Goal: Task Accomplishment & Management: Complete application form

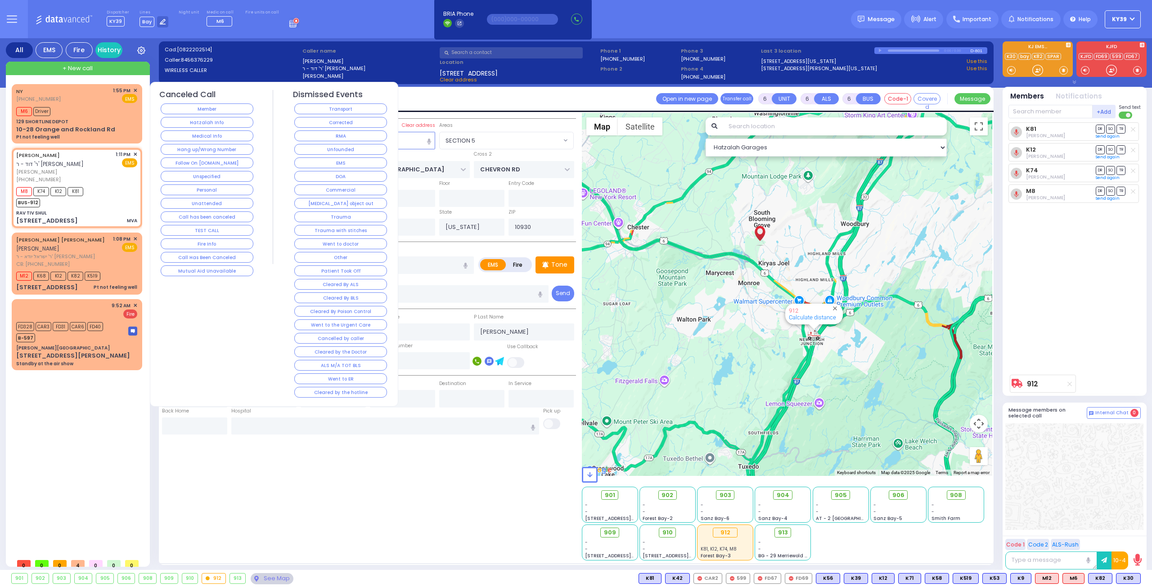
click at [354, 140] on div "RMA" at bounding box center [341, 136] width 96 height 14
click at [333, 137] on button "RMA" at bounding box center [340, 136] width 93 height 11
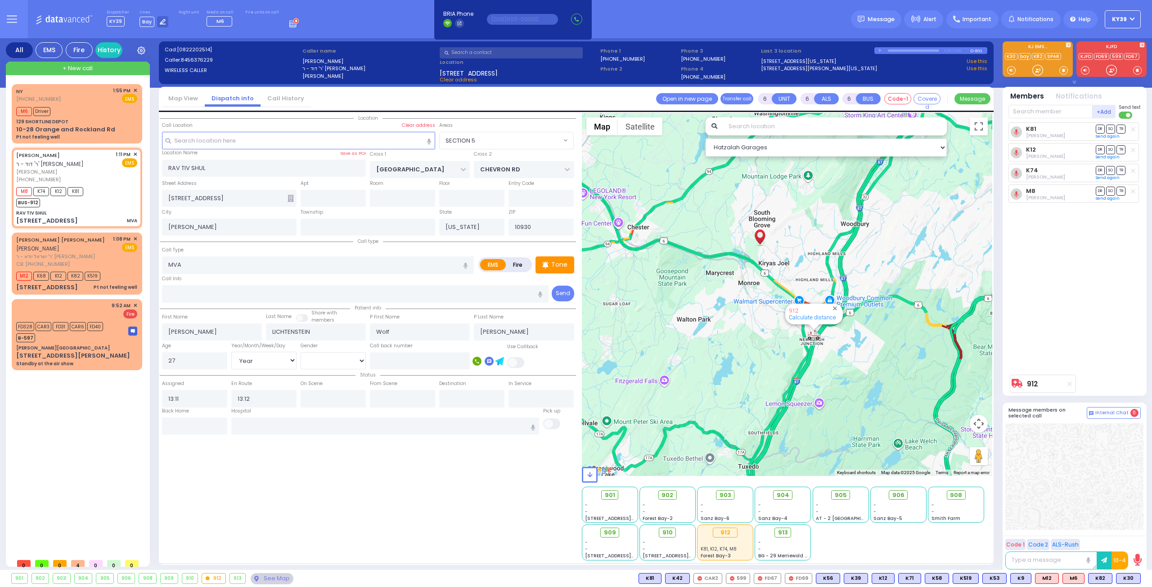
select select
radio input "true"
select select
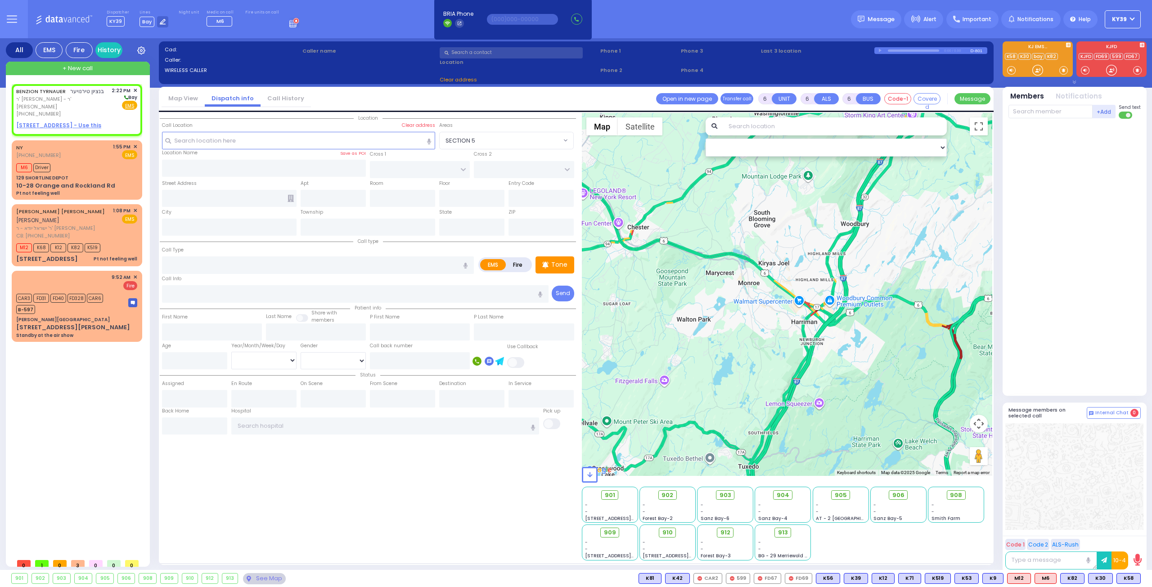
type input "2"
type input "1"
select select
radio input "true"
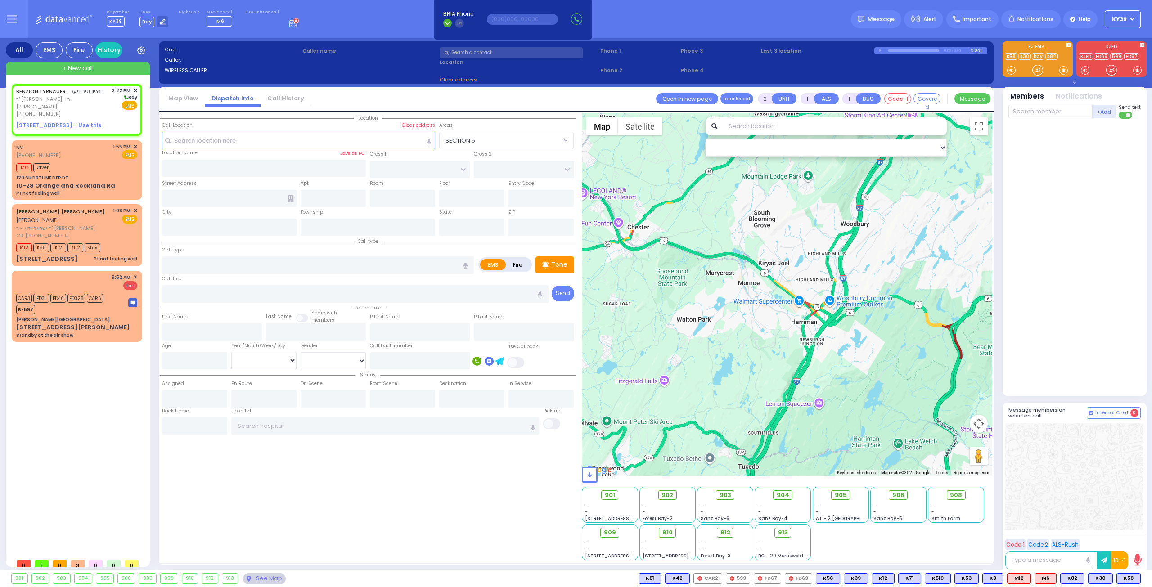
type input "BENZION"
type input "TYRNAUER"
select select
type input "14:22"
select select "Hatzalah Garages"
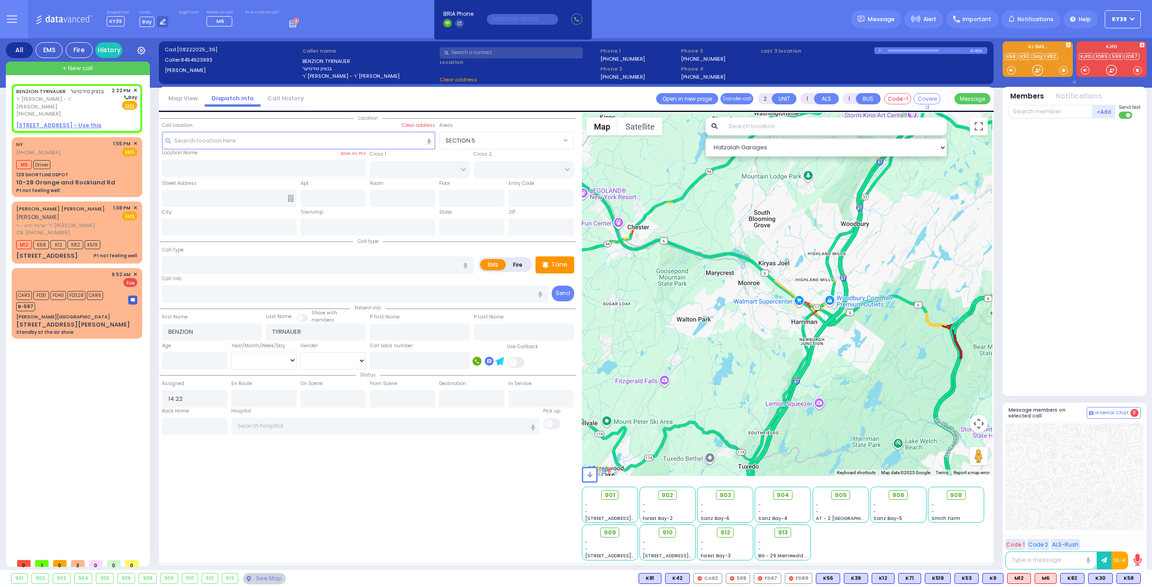
select select
radio input "true"
select select
select select "Hatzalah Garages"
click at [97, 99] on span "ר' [PERSON_NAME] - ר' [PERSON_NAME]" at bounding box center [62, 102] width 92 height 15
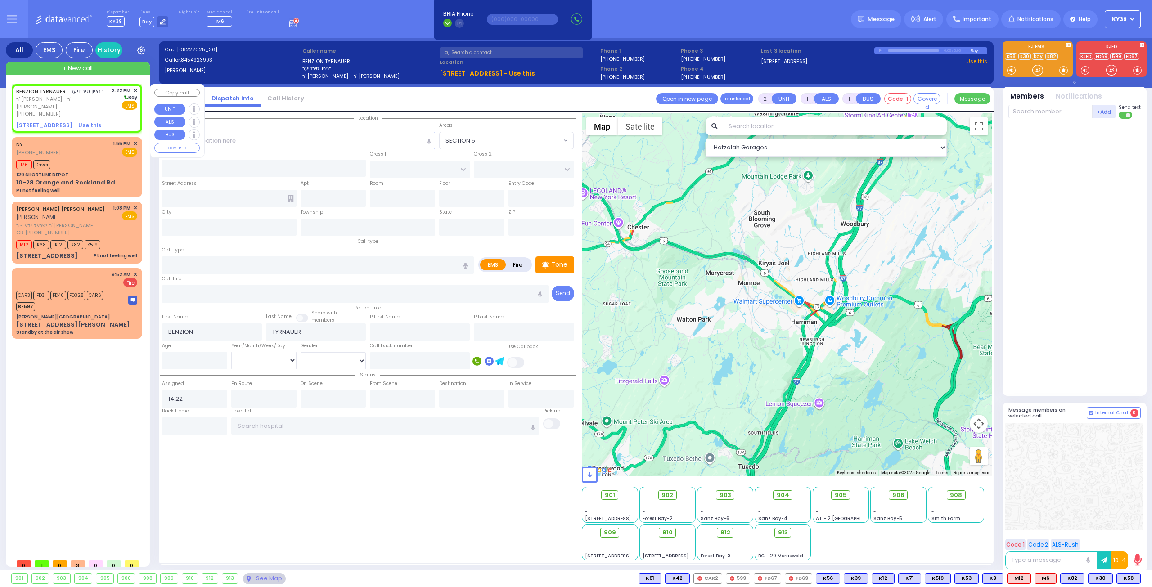
select select
radio input "true"
select select
select select "Hatzalah Garages"
click at [277, 143] on input "text" at bounding box center [299, 140] width 274 height 17
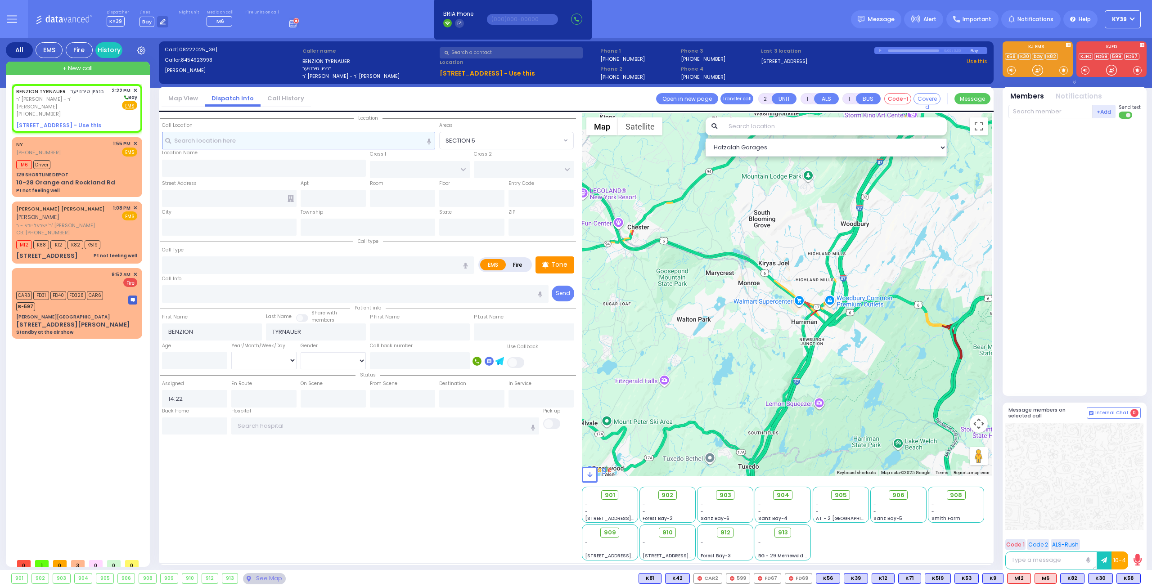
click at [266, 146] on input "text" at bounding box center [299, 140] width 274 height 17
click at [54, 122] on u "5 BEER SHAVA ST 404 - Use this" at bounding box center [58, 126] width 85 height 8
select select
radio input "true"
select select
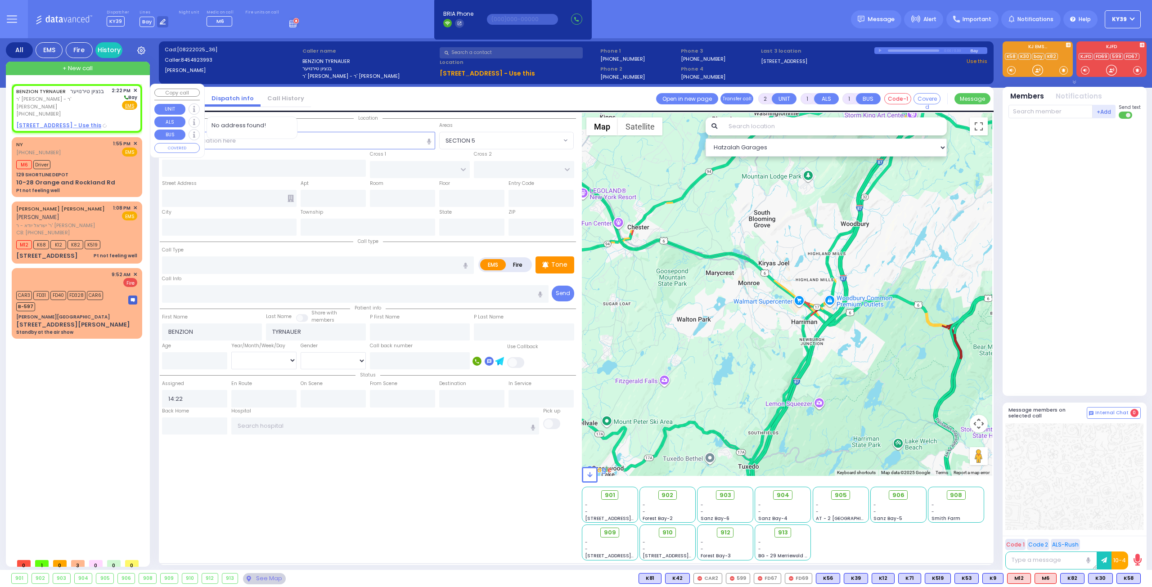
select select "Hatzalah Garages"
select select
radio input "true"
select select
select select "Hatzalah Garages"
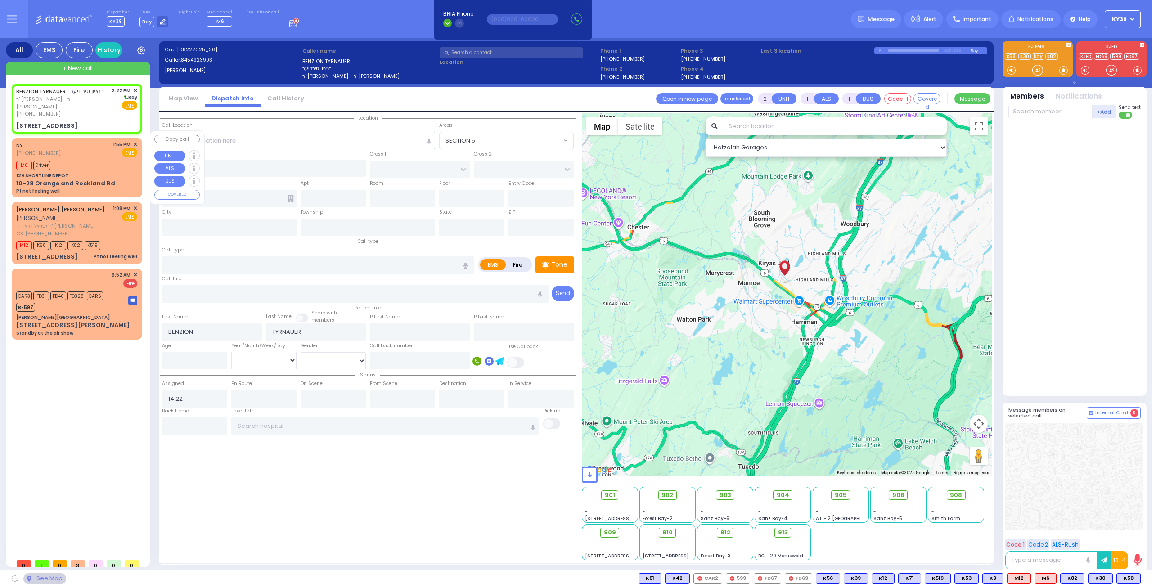
type input "[PERSON_NAME][GEOGRAPHIC_DATA]"
type input "BEER SHAVA ST"
type input "[STREET_ADDRESS]"
type input "404"
type input "[PERSON_NAME]"
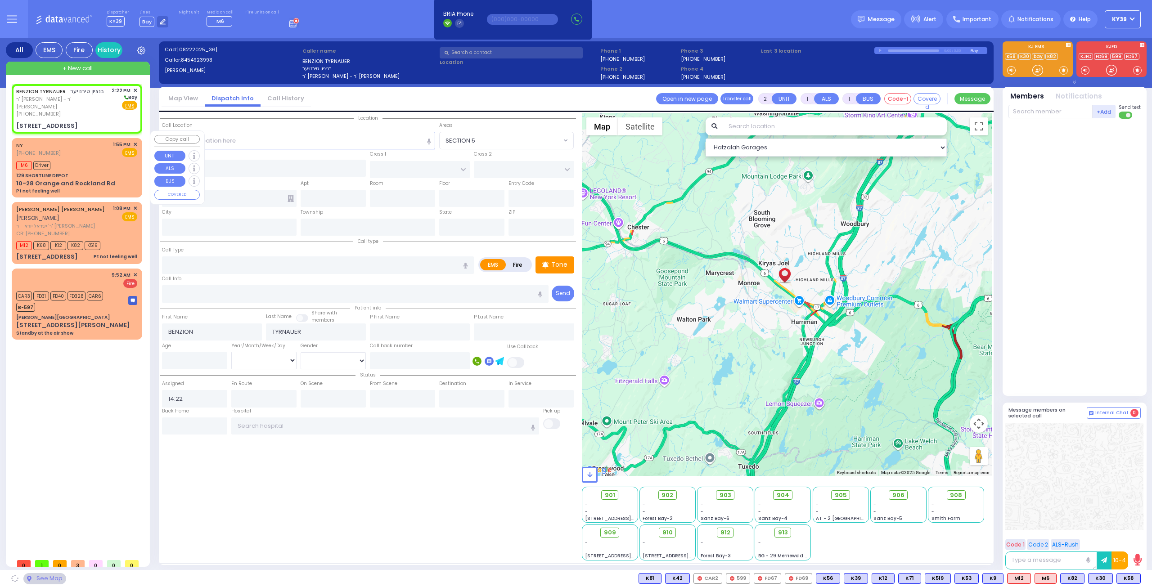
type input "[US_STATE]"
type input "10950"
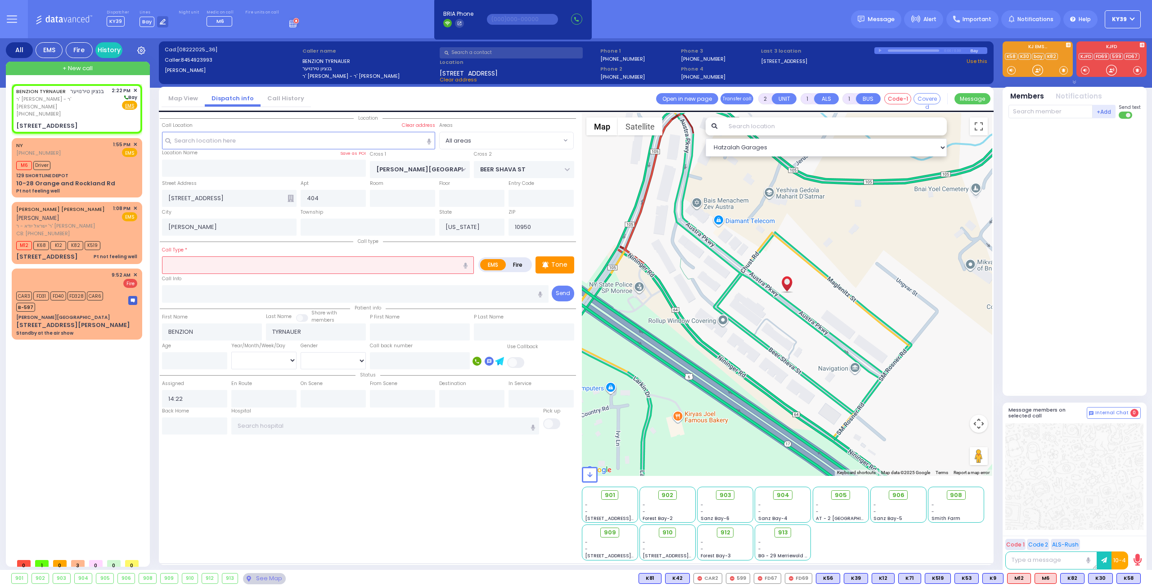
click at [193, 261] on input "text" at bounding box center [318, 265] width 312 height 17
select select
radio input "true"
select select
select select "Hatzalah Garages"
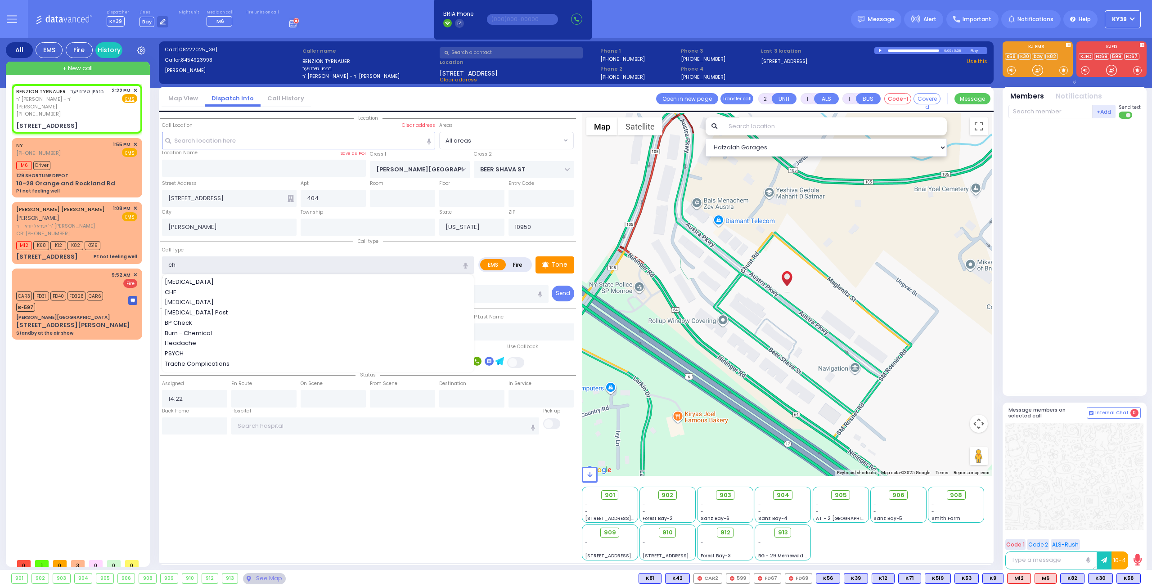
type input "che"
select select
radio input "true"
select select
select select "Hatzalah Garages"
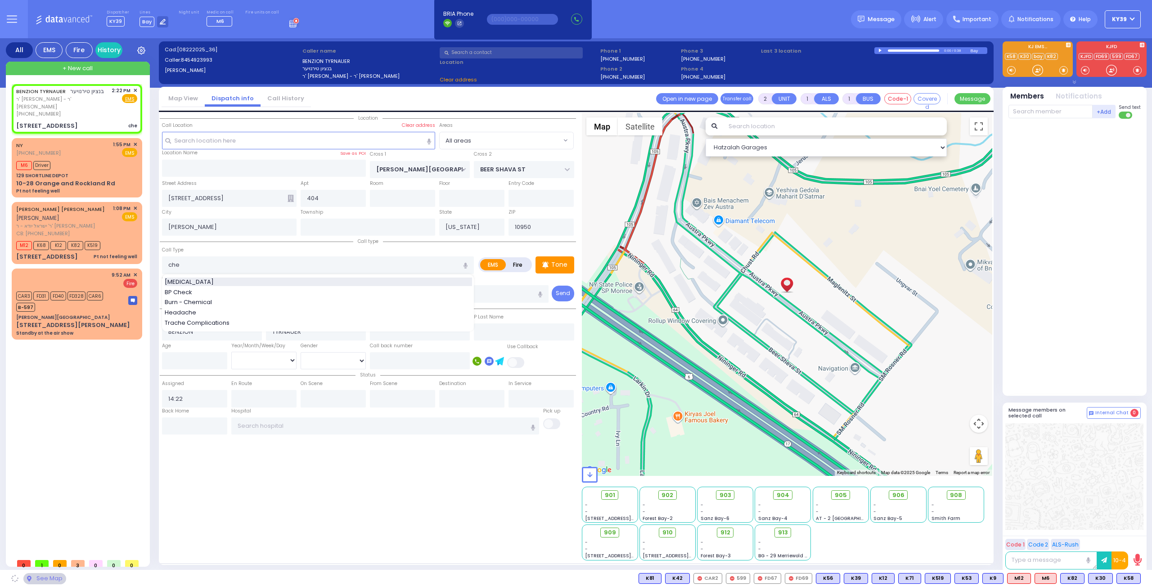
click at [198, 280] on span "[MEDICAL_DATA]" at bounding box center [191, 282] width 52 height 9
type input "[MEDICAL_DATA]"
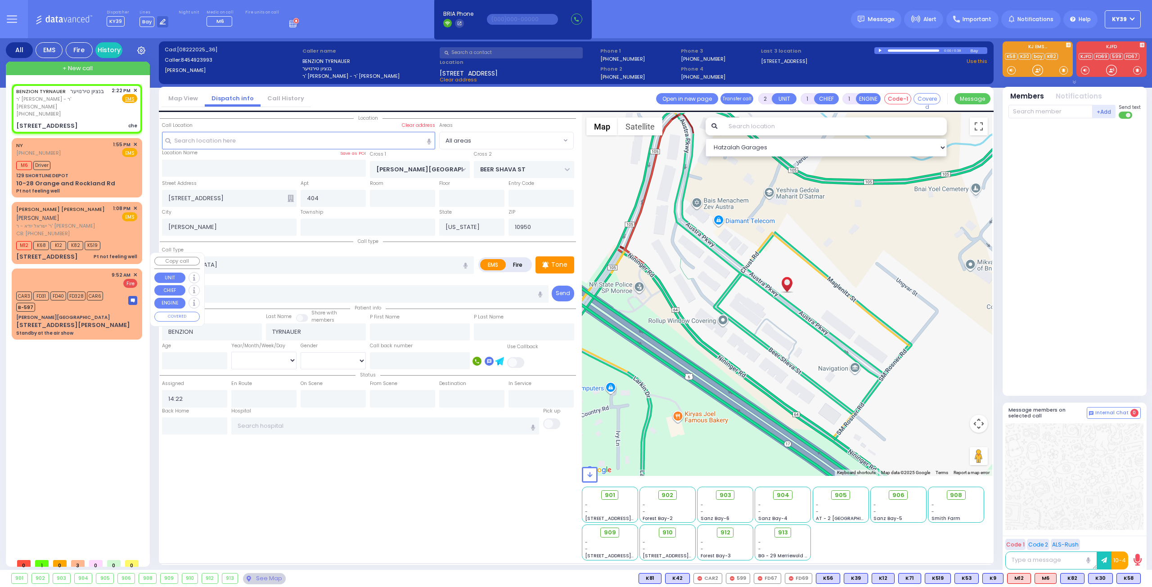
click at [72, 373] on div "BENZION TYRNAUER בנציון טירנויער ר' חיים שמעון מאיר - ר' שמואל נחמי' שטעס (845)…" at bounding box center [79, 319] width 134 height 470
select select
radio input "true"
select select
select select "Hatzalah Garages"
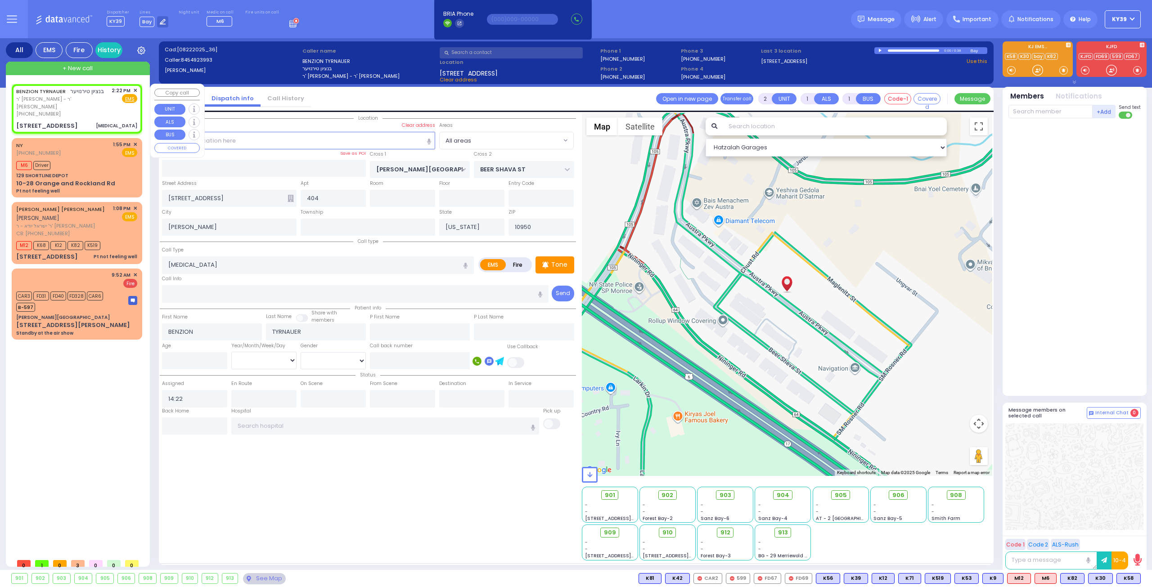
click at [84, 100] on span "ר' [PERSON_NAME] - ר' [PERSON_NAME]" at bounding box center [62, 102] width 92 height 15
select select
radio input "true"
select select
select select "Hatzalah Garages"
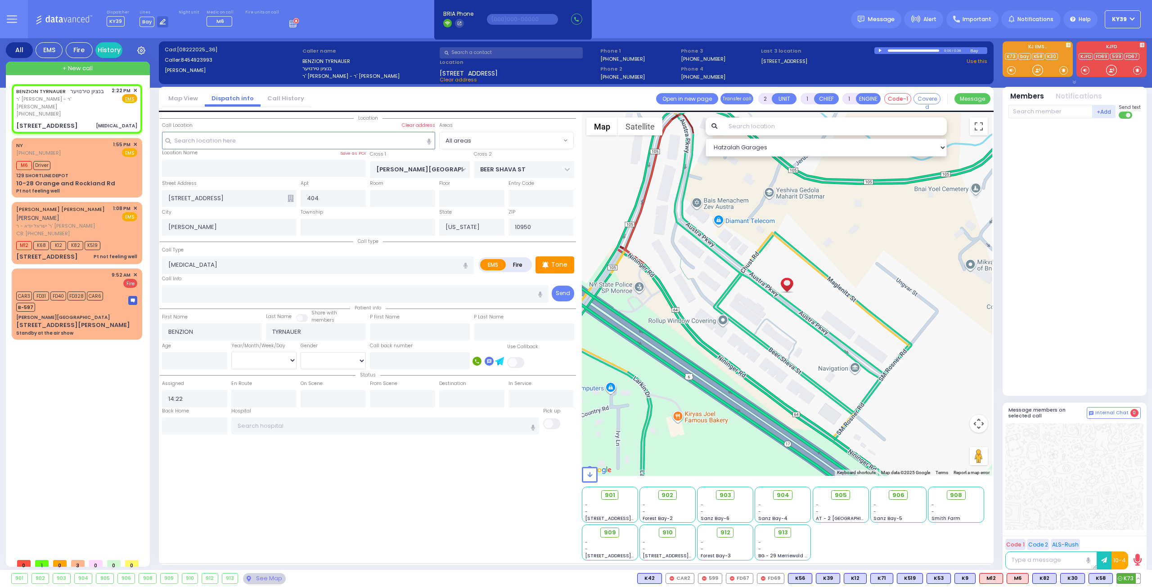
click at [1132, 579] on span "K73" at bounding box center [1128, 579] width 23 height 10
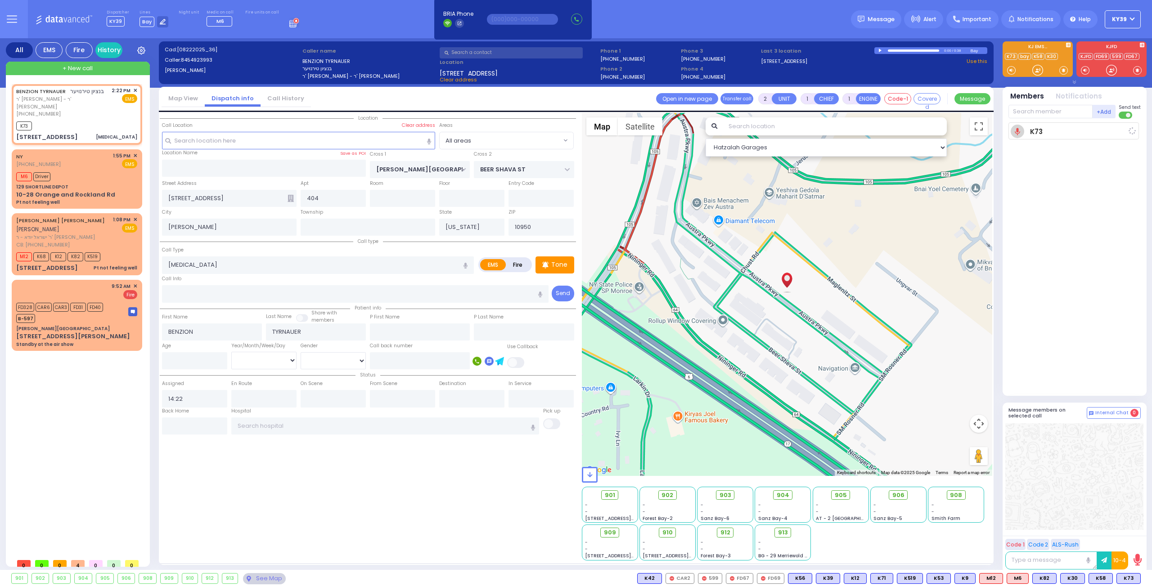
select select
radio input "true"
select select
type input "14:23"
select select "Hatzalah Garages"
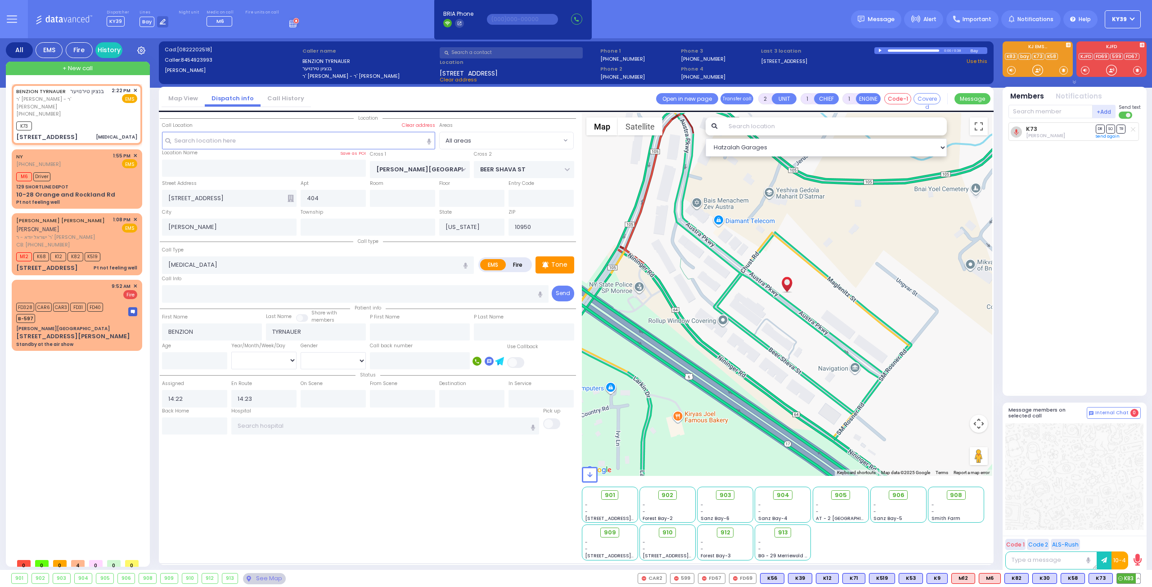
click at [1123, 577] on span "K83" at bounding box center [1128, 579] width 23 height 10
select select
radio input "true"
select select
select select "Hatzalah Garages"
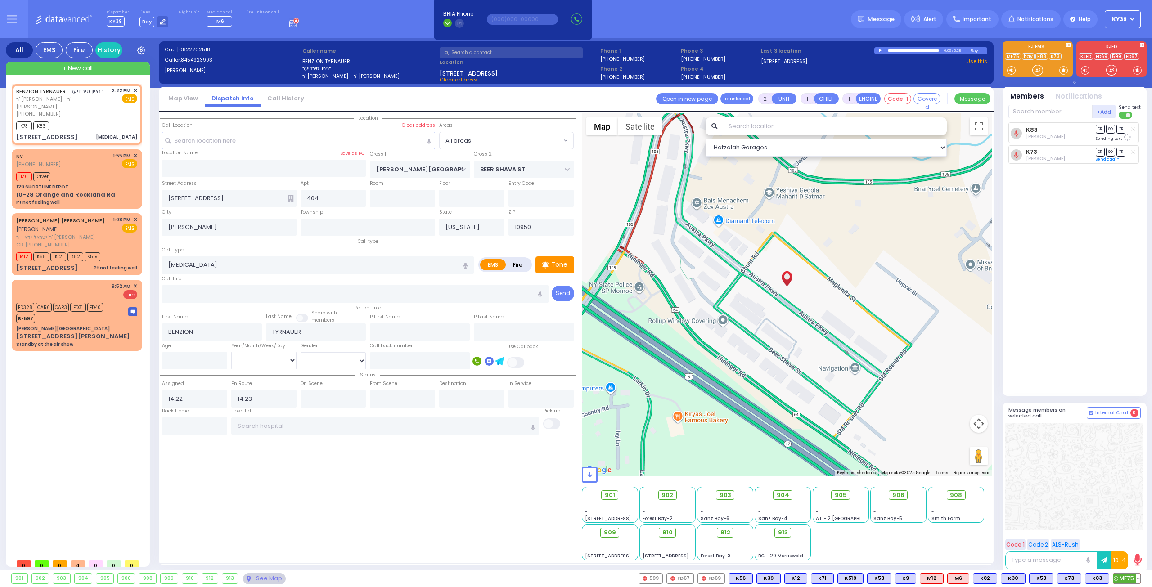
drag, startPoint x: 1132, startPoint y: 580, endPoint x: 1126, endPoint y: 578, distance: 5.7
click at [1132, 580] on span "MF75" at bounding box center [1127, 579] width 27 height 10
select select
radio input "true"
select select
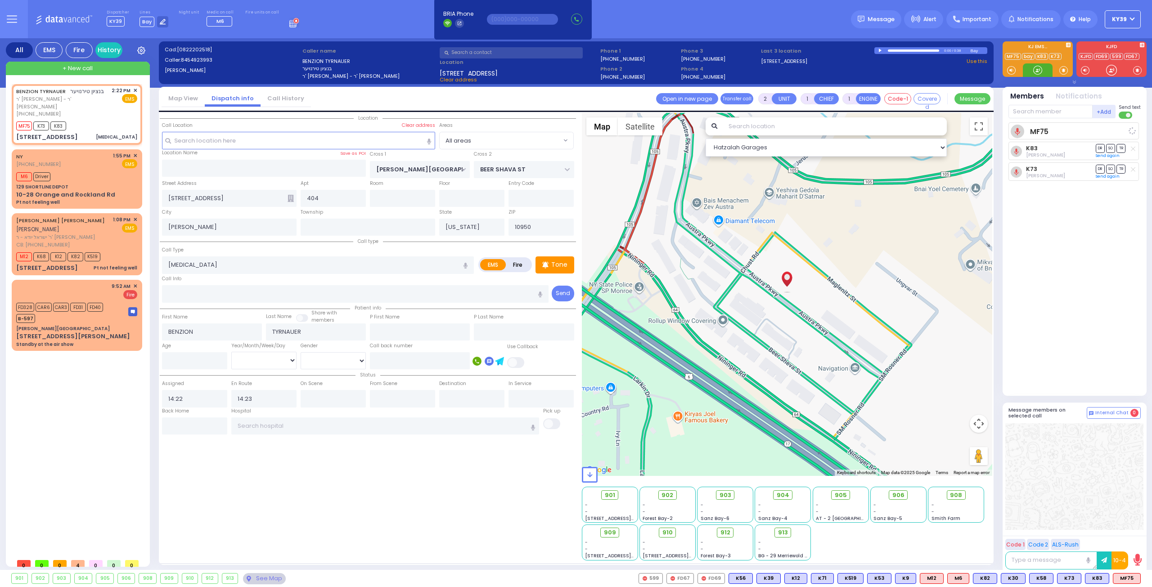
select select "Hatzalah Garages"
drag, startPoint x: 1126, startPoint y: 579, endPoint x: 1125, endPoint y: 573, distance: 6.4
click at [1126, 578] on span "K102" at bounding box center [1128, 579] width 26 height 10
select select
radio input "true"
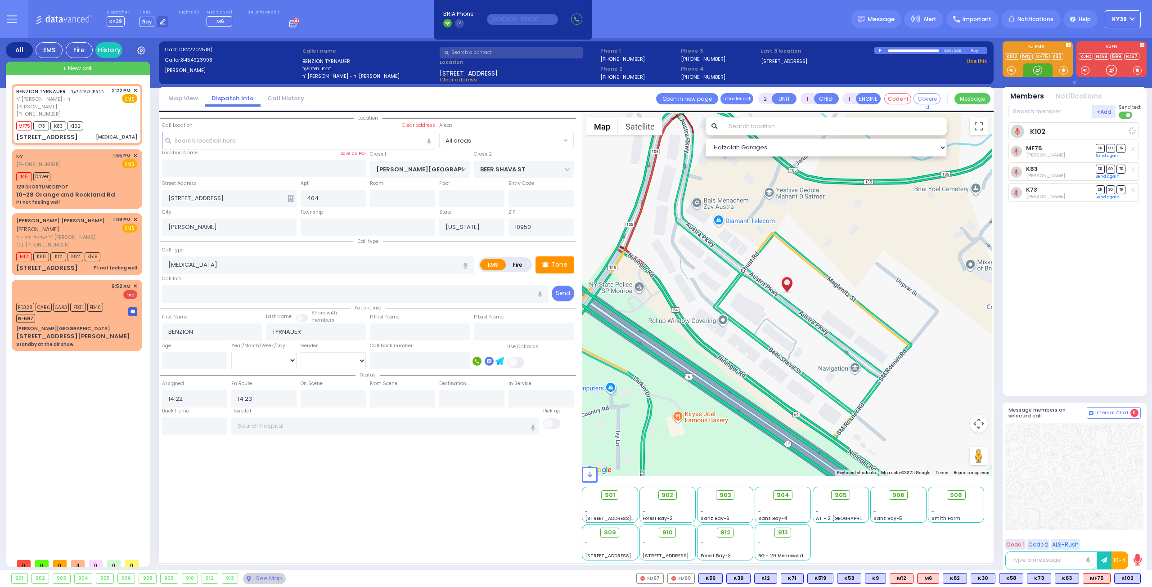
select select
select select "Hatzalah Garages"
click at [1089, 476] on div at bounding box center [1075, 477] width 138 height 107
click at [1054, 293] on div "K102 Avigdor Weinberger DR SO TR Sending text DR" at bounding box center [1076, 255] width 134 height 266
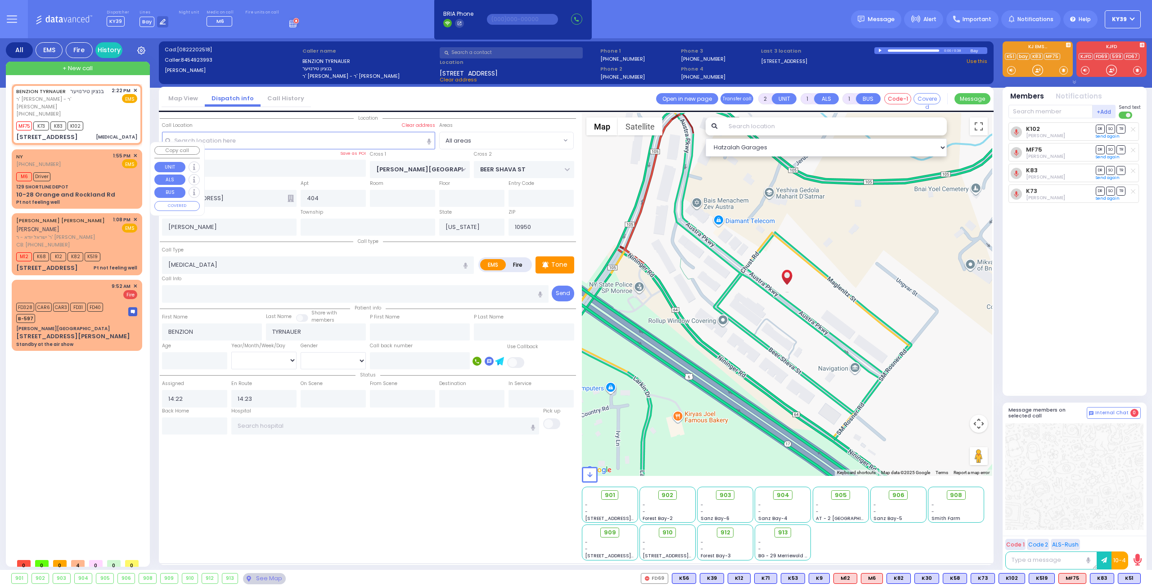
click at [101, 157] on div "NY (845) 807-8110 1:55 PM ✕ EMS" at bounding box center [76, 160] width 121 height 17
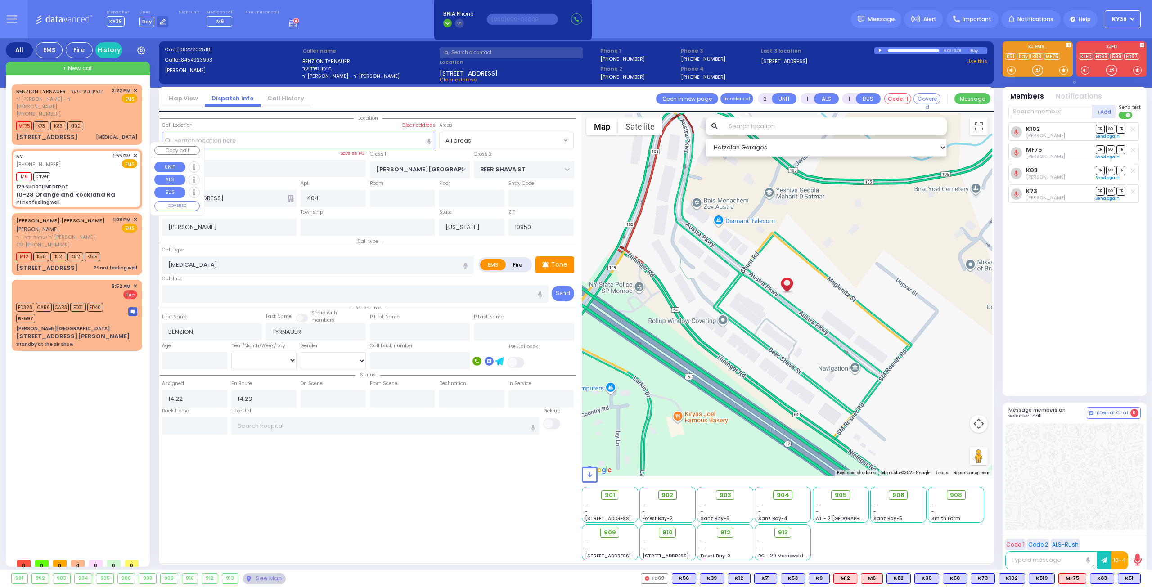
type input "6"
select select
type input "Pt not feeling well"
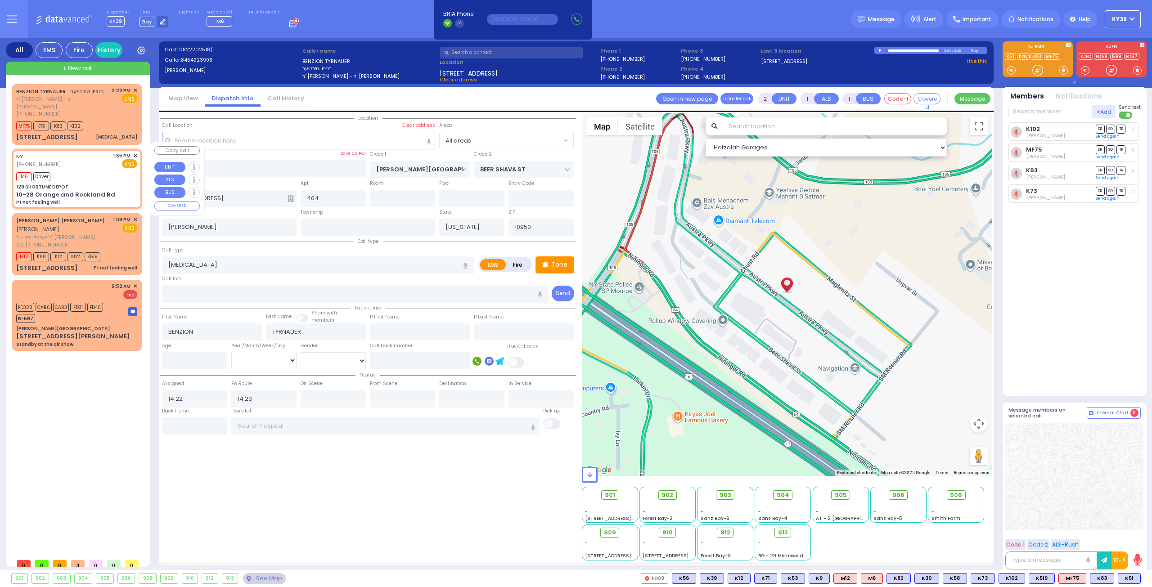
radio input "true"
type input "Unknown"
select select "Year"
type input "13:55"
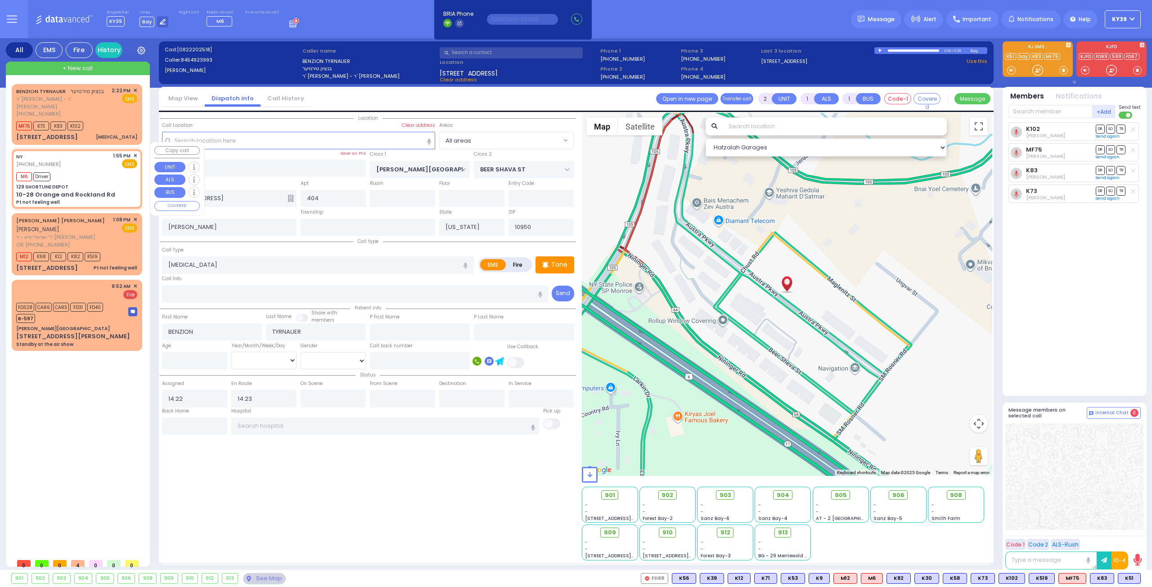
type input "13:59"
select select "Hatzalah Garages"
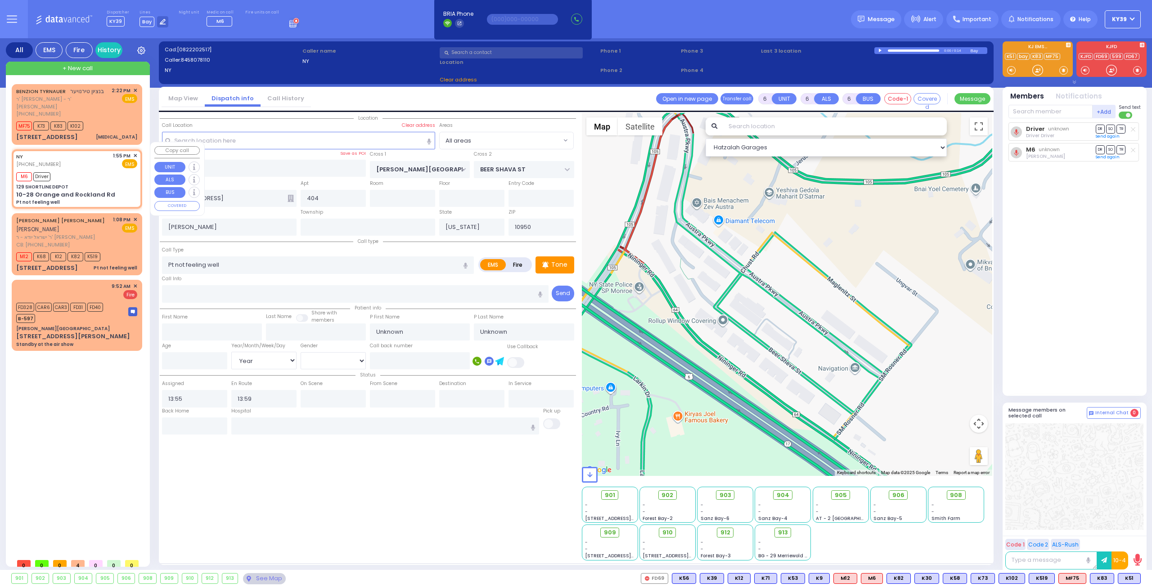
type input "129 SHORTLINE DEPOT"
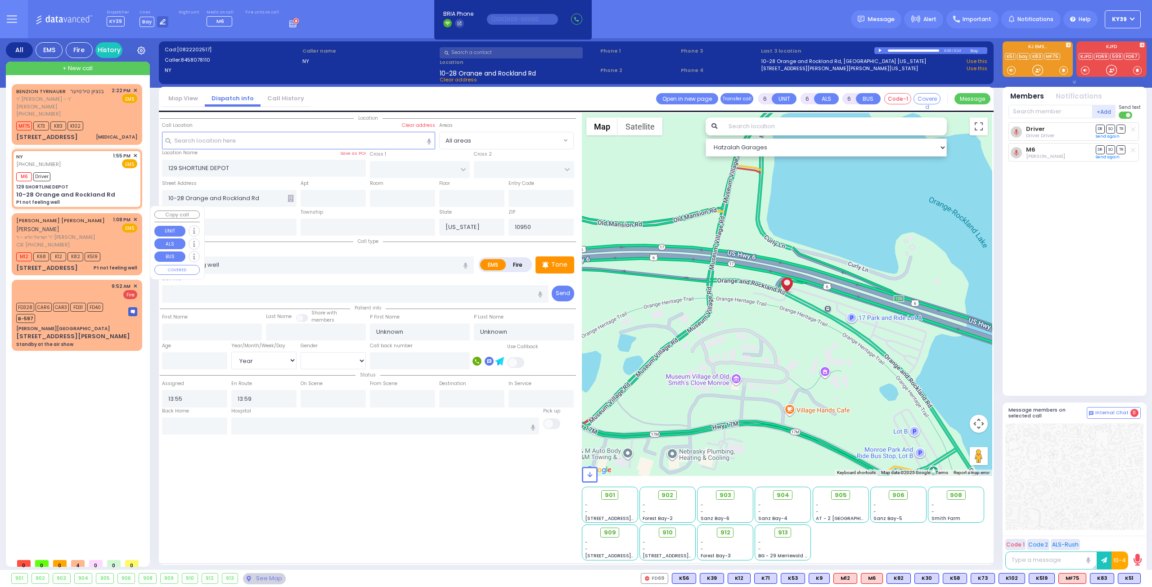
click at [112, 250] on div "M12 K68 K12 K82 K519" at bounding box center [76, 255] width 121 height 11
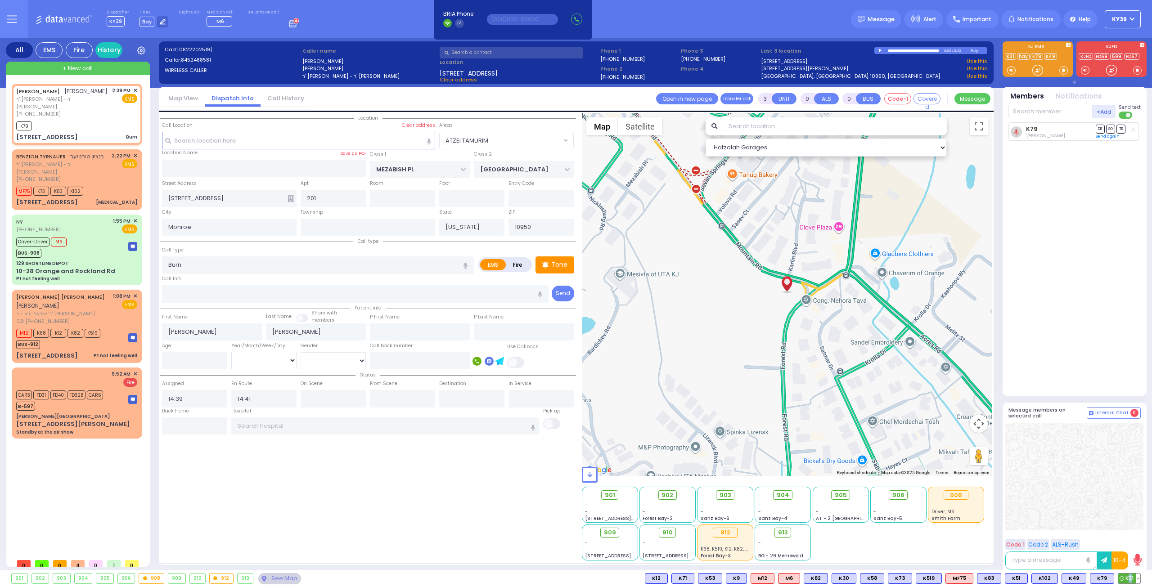
click at [1130, 582] on span "K31" at bounding box center [1130, 579] width 22 height 10
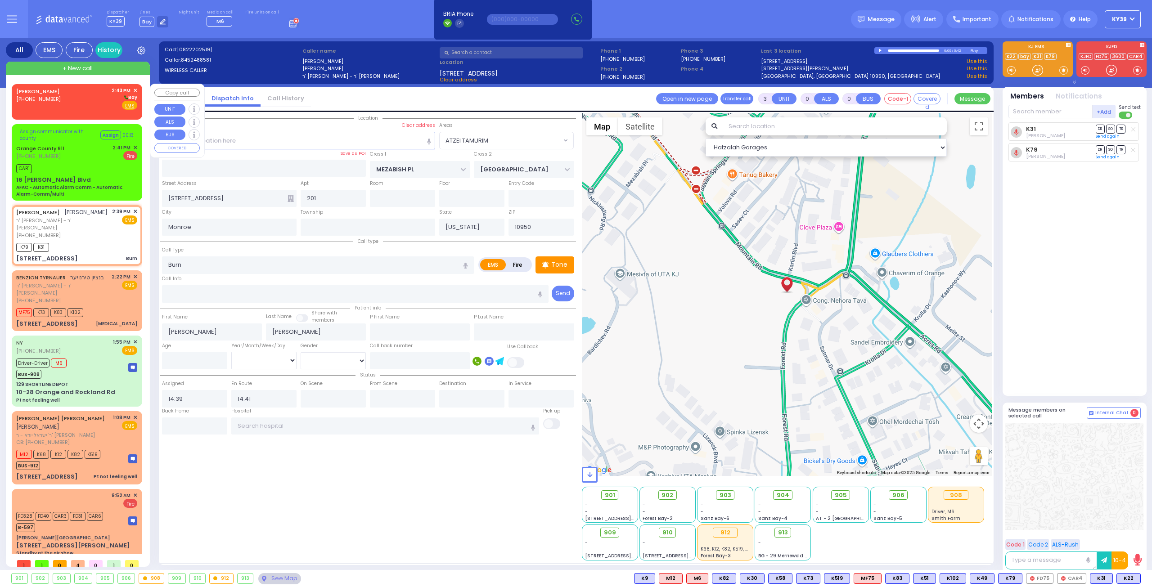
click at [48, 95] on body "Dashboard Home" at bounding box center [576, 293] width 1152 height 587
click at [113, 105] on span "Fire" at bounding box center [115, 105] width 14 height 9
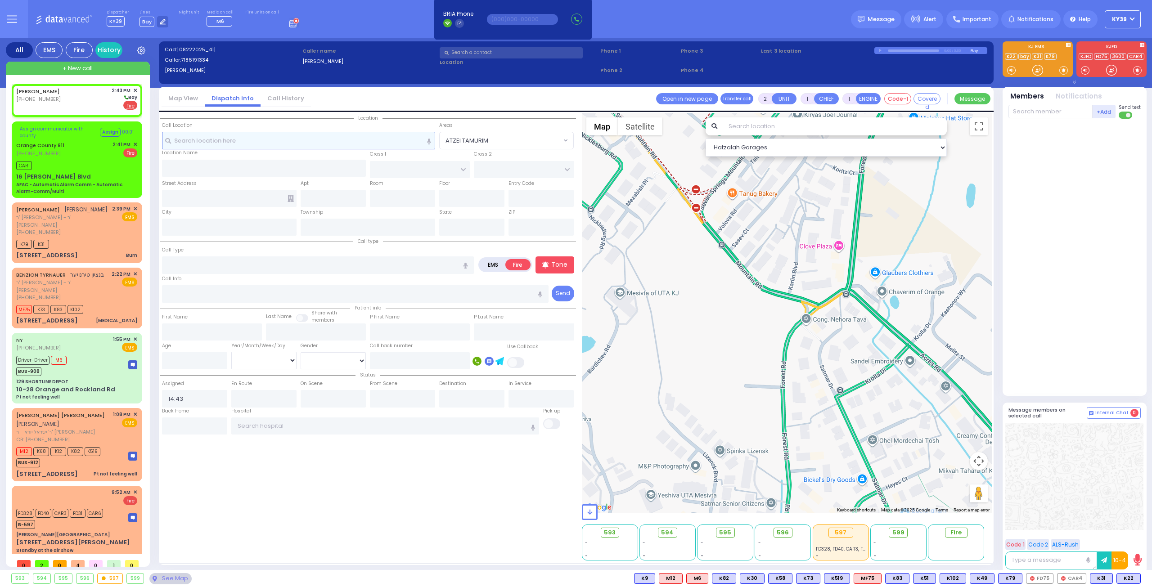
click at [220, 143] on input "text" at bounding box center [299, 140] width 274 height 17
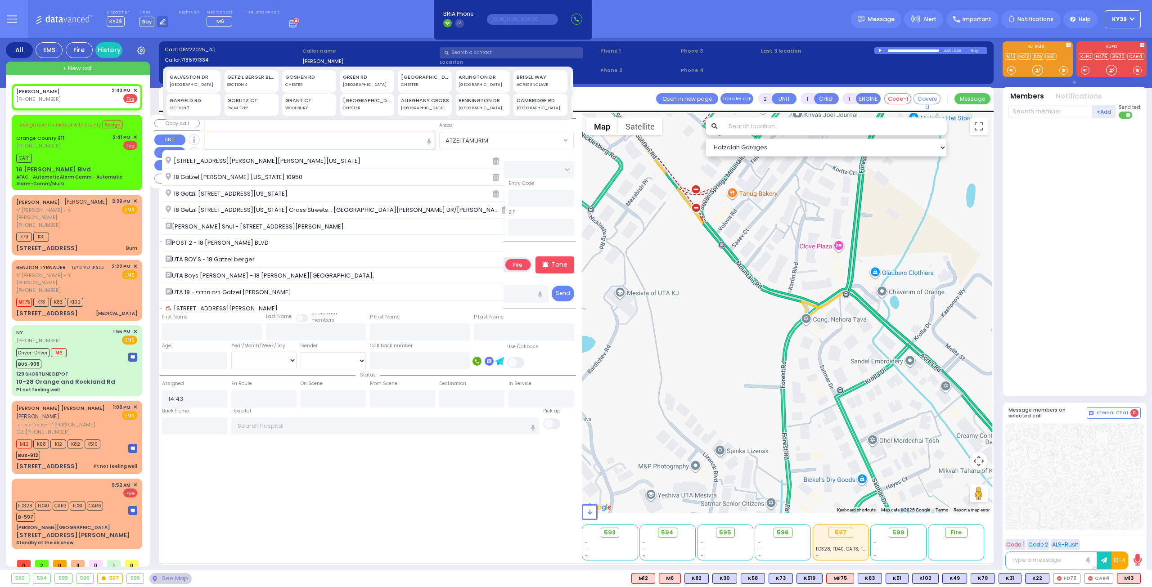
click at [97, 158] on div "CAR1" at bounding box center [76, 157] width 121 height 11
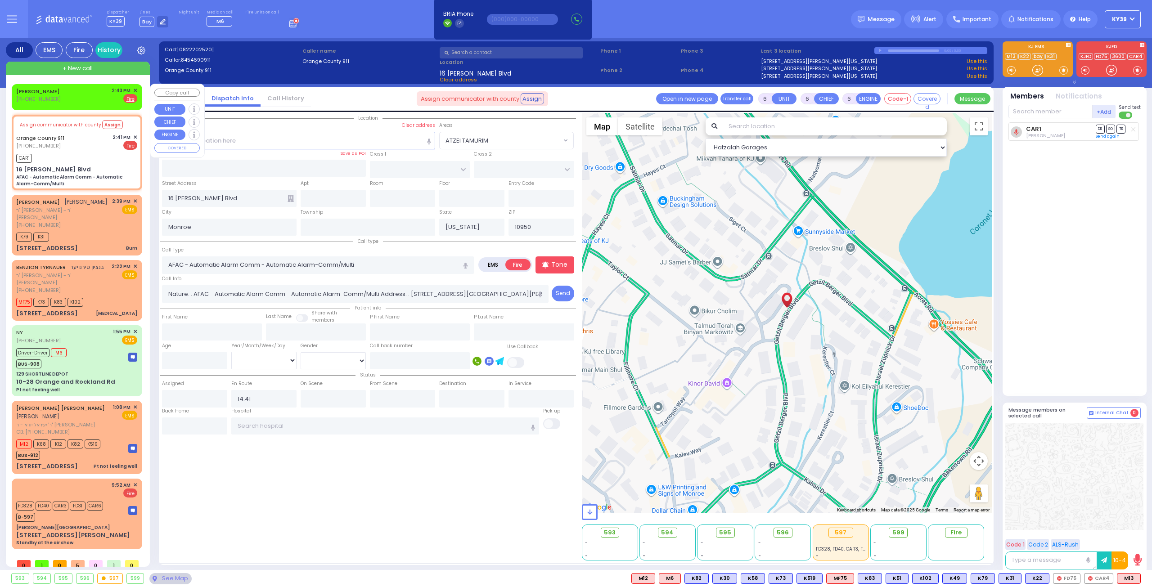
click at [135, 90] on span "✕" at bounding box center [135, 91] width 4 height 8
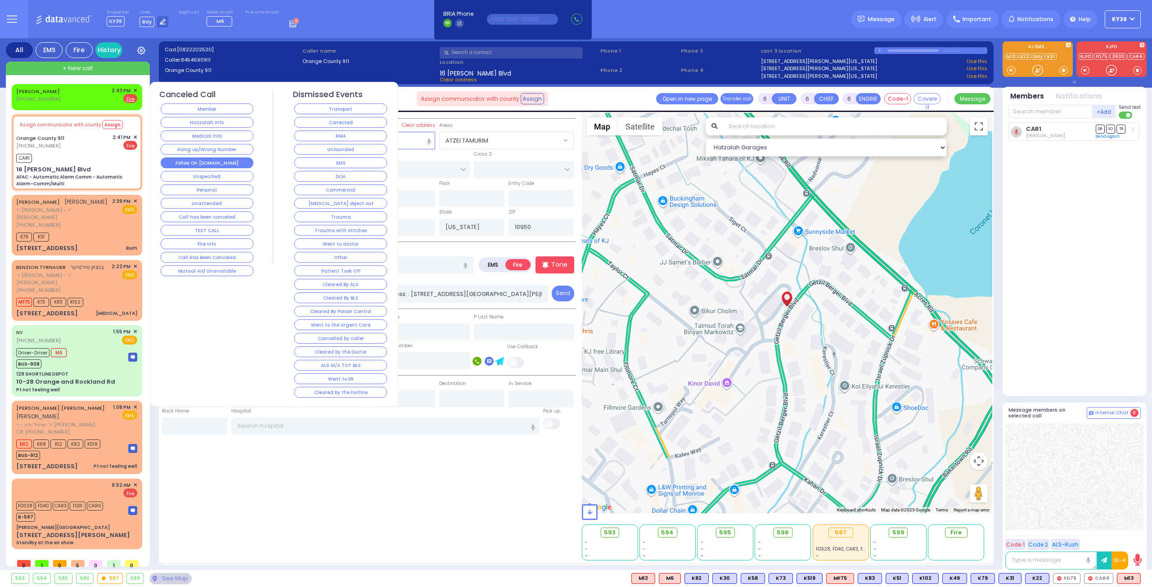
click at [217, 162] on button "Follow On [DOMAIN_NAME]" at bounding box center [207, 163] width 93 height 11
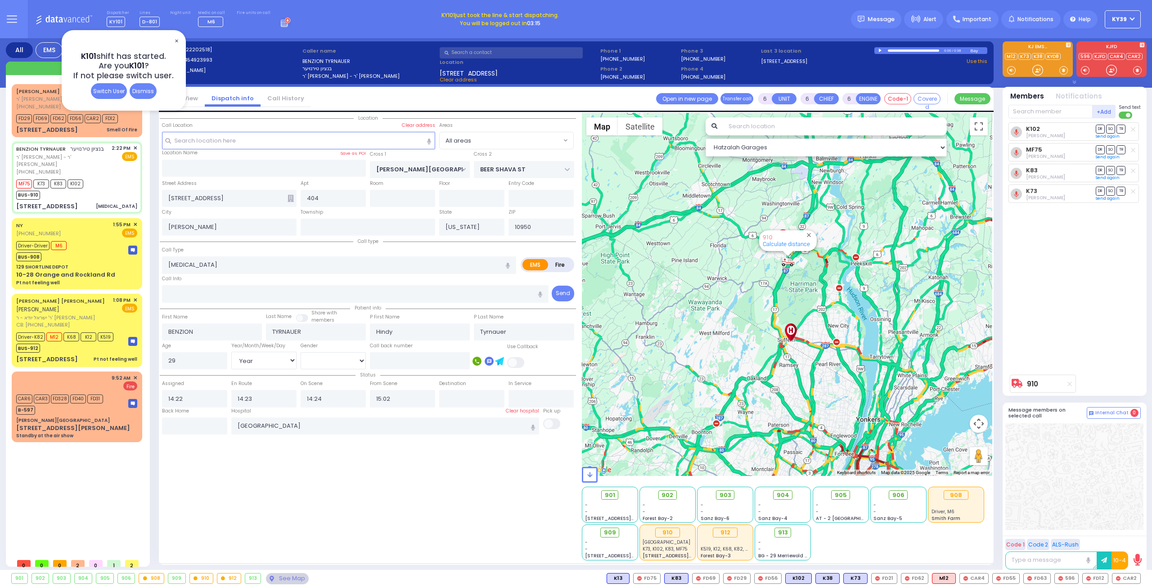
select select "[DEMOGRAPHIC_DATA]"
select select "Hatzalah Garages"
select select
radio input "true"
select select "Year"
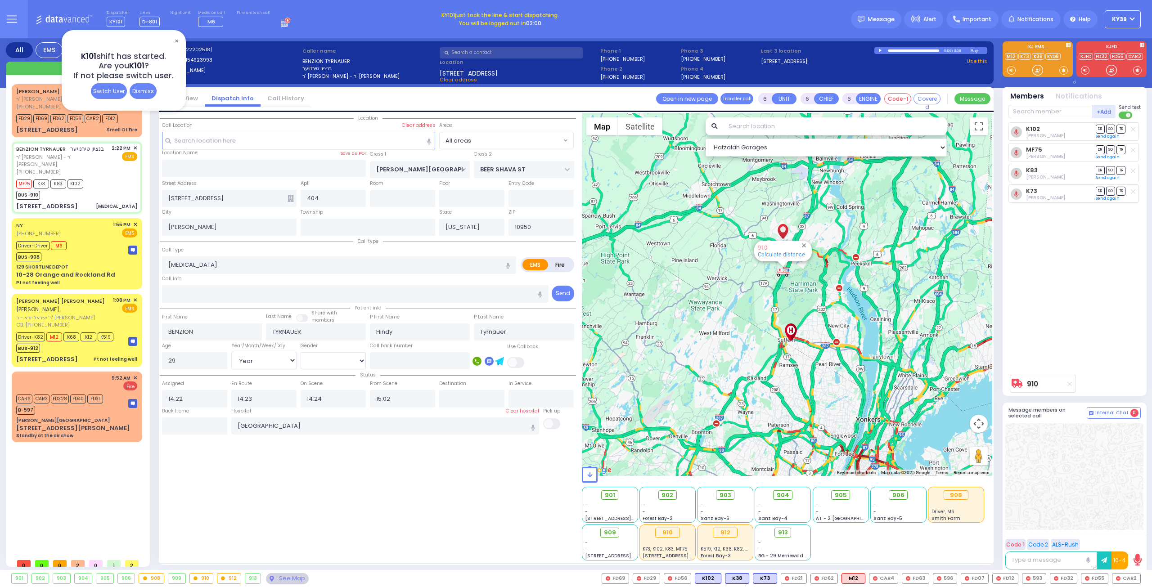
select select "[DEMOGRAPHIC_DATA]"
select select "Hatzalah Garages"
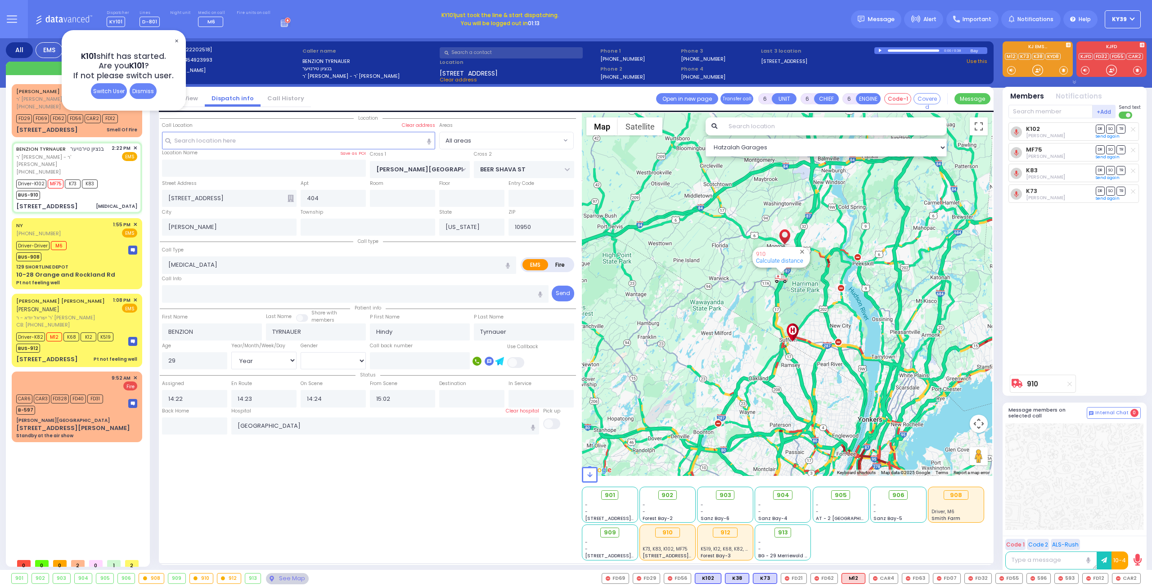
select select
radio input "true"
select select "Year"
select select "[DEMOGRAPHIC_DATA]"
select select "Hatzalah Garages"
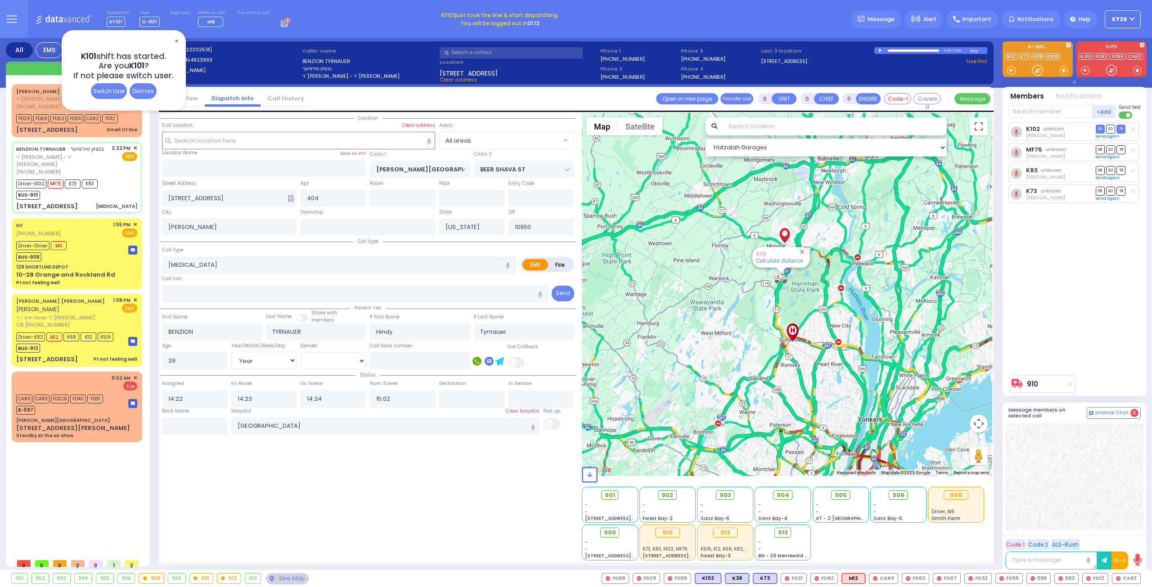
select select
radio input "true"
select select "Year"
select select "[DEMOGRAPHIC_DATA]"
select select "Hatzalah Garages"
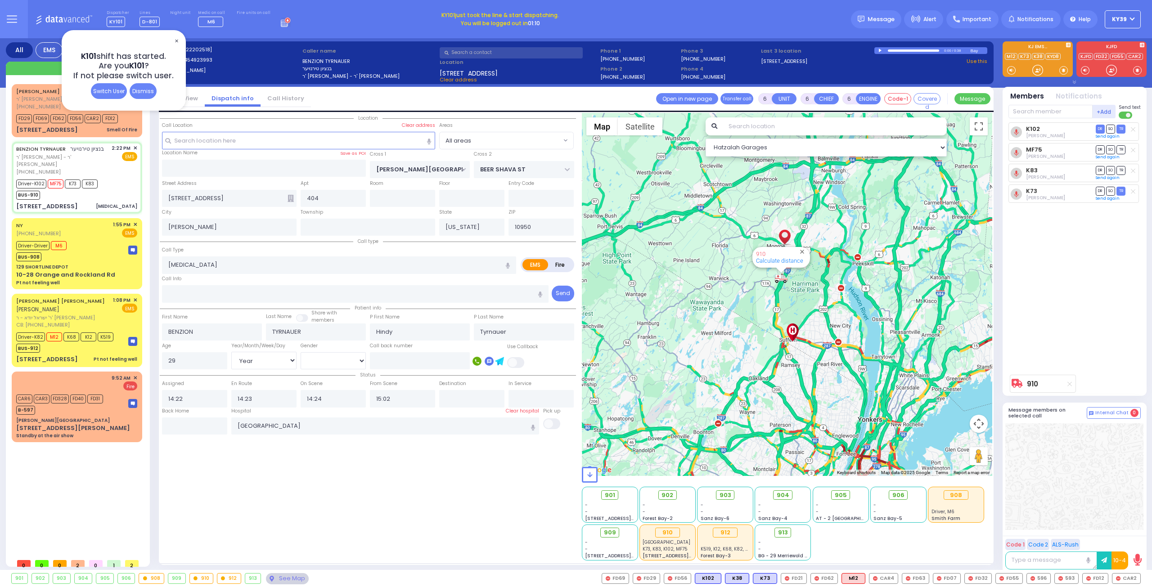
select select
radio input "true"
select select "Year"
select select "[DEMOGRAPHIC_DATA]"
select select "Hatzalah Garages"
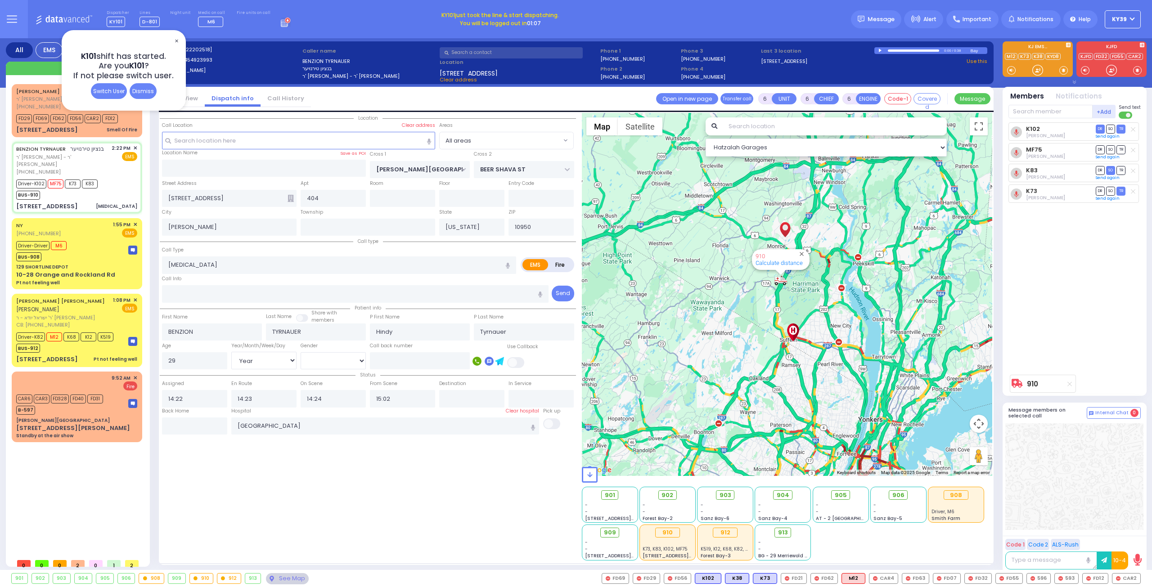
select select
radio input "true"
select select "Year"
select select "[DEMOGRAPHIC_DATA]"
select select "Hatzalah Garages"
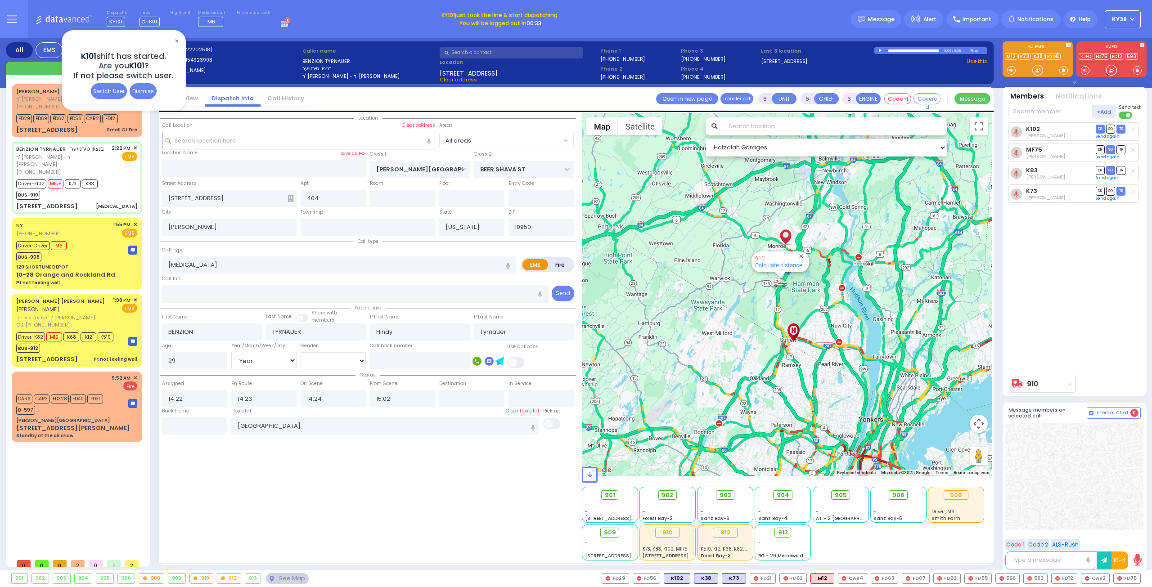
select select
radio input "true"
select select "Year"
select select "[DEMOGRAPHIC_DATA]"
type input "15:08"
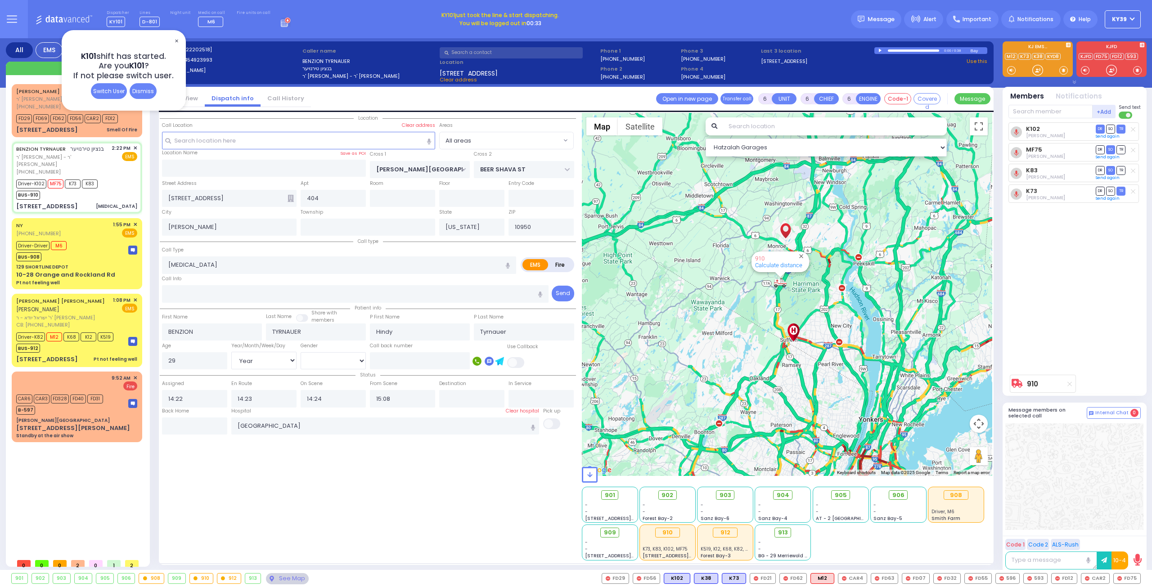
select select "Hatzalah Garages"
select select
radio input "true"
select select "Year"
select select "[DEMOGRAPHIC_DATA]"
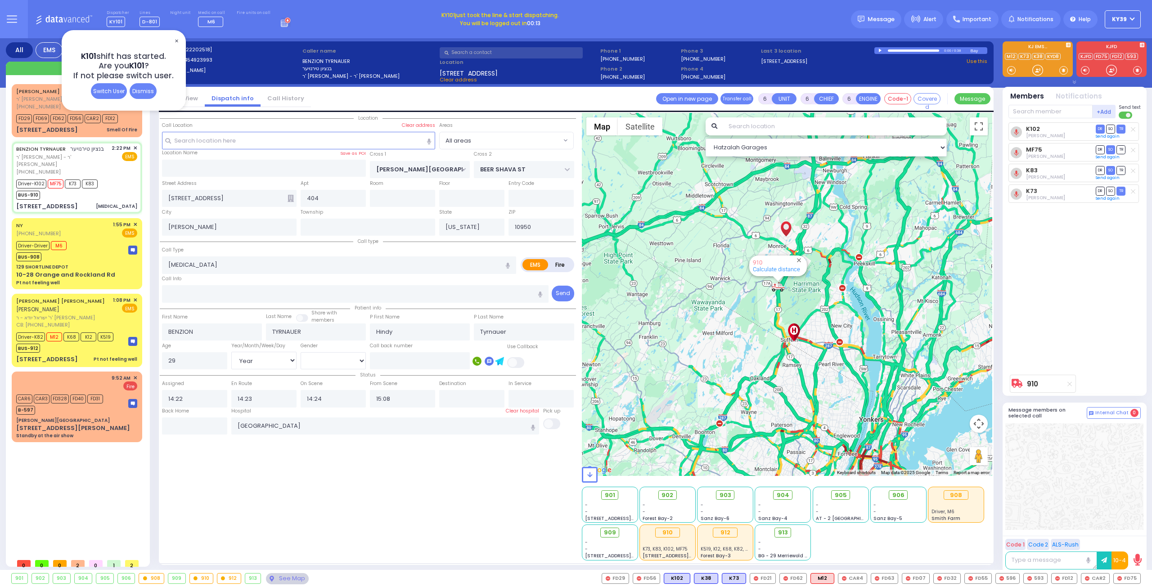
select select "Hatzalah Garages"
